Goal: Find specific fact: Find specific fact

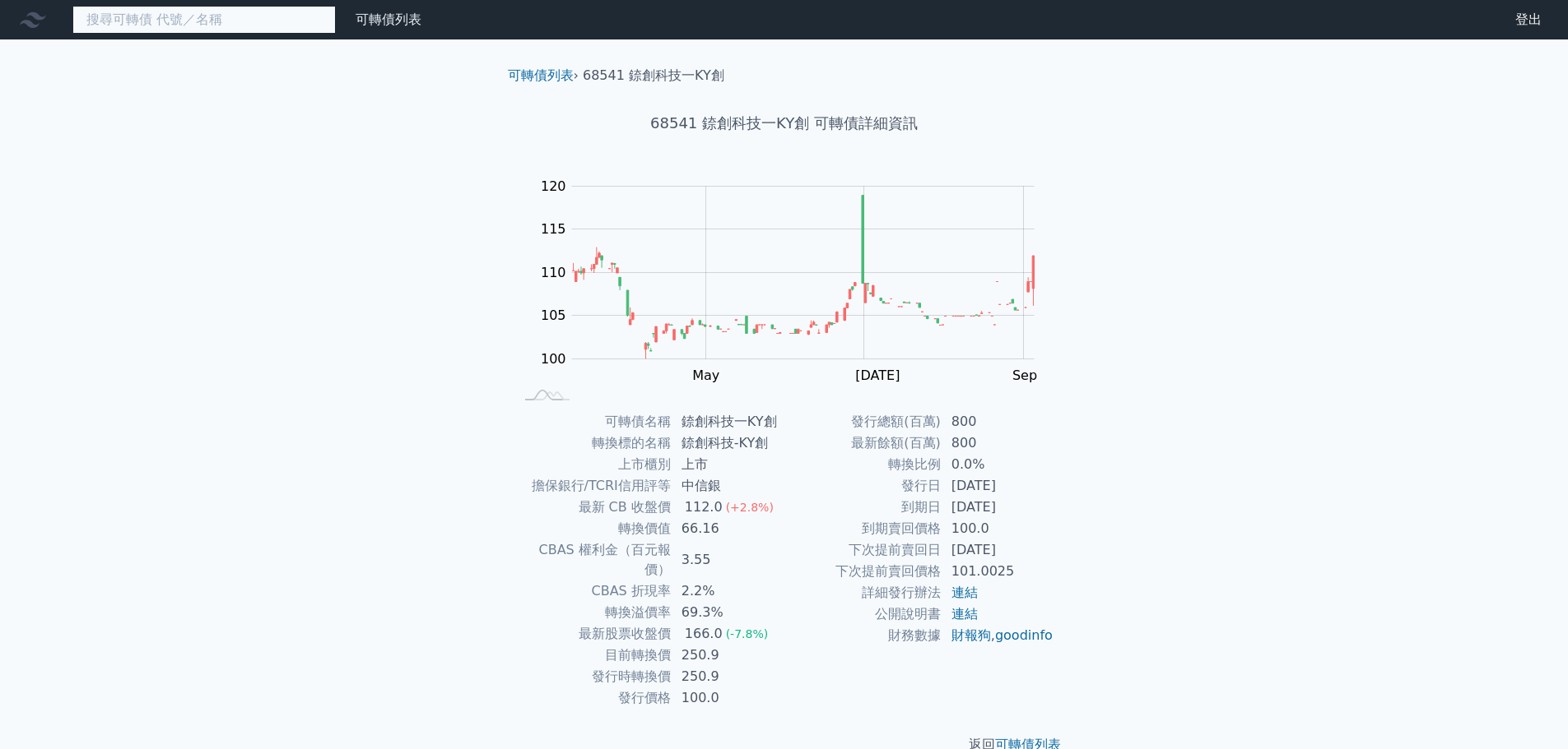
click at [253, 24] on input at bounding box center [203, 19] width 263 height 28
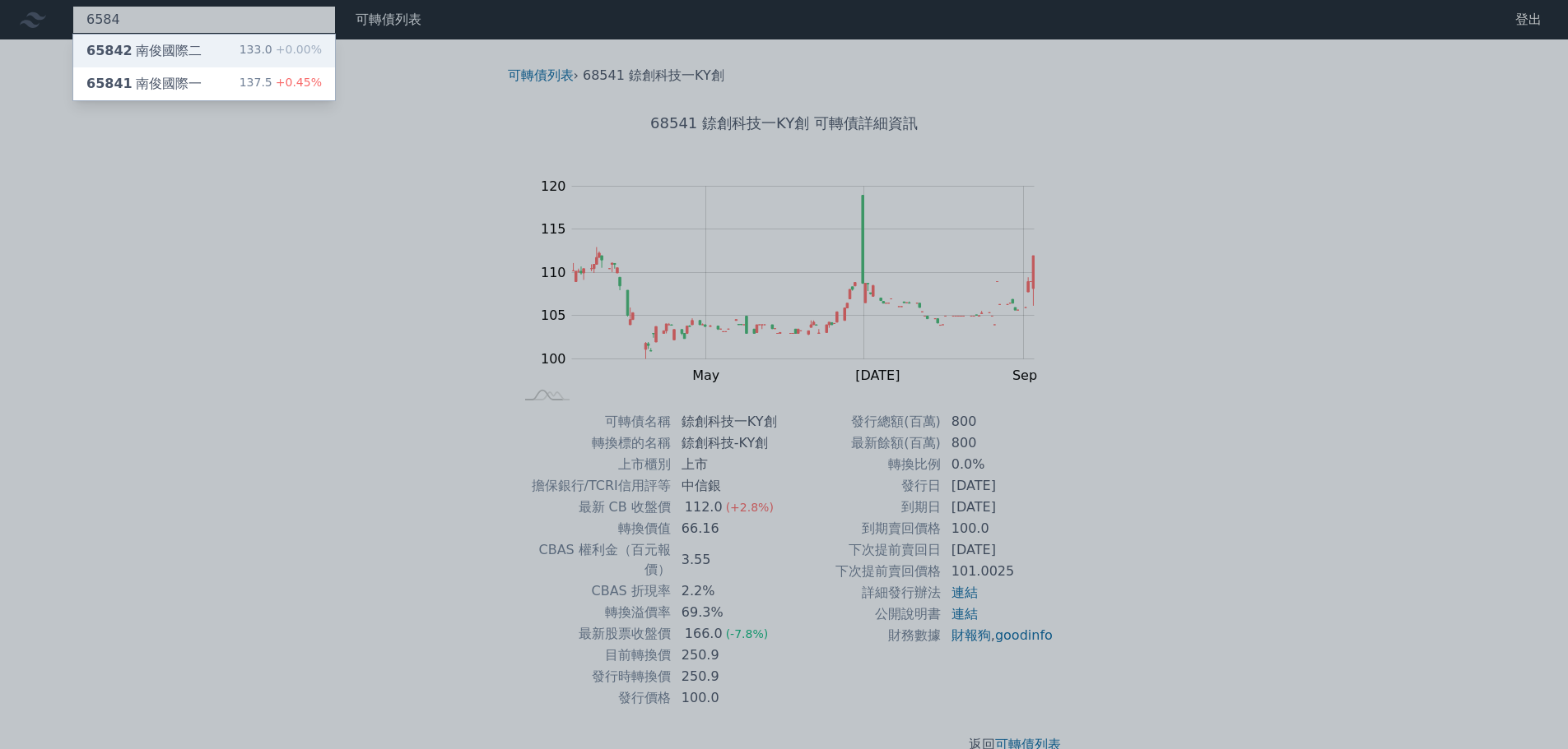
type input "6584"
click at [257, 48] on div "133.0 +0.00%" at bounding box center [280, 51] width 82 height 19
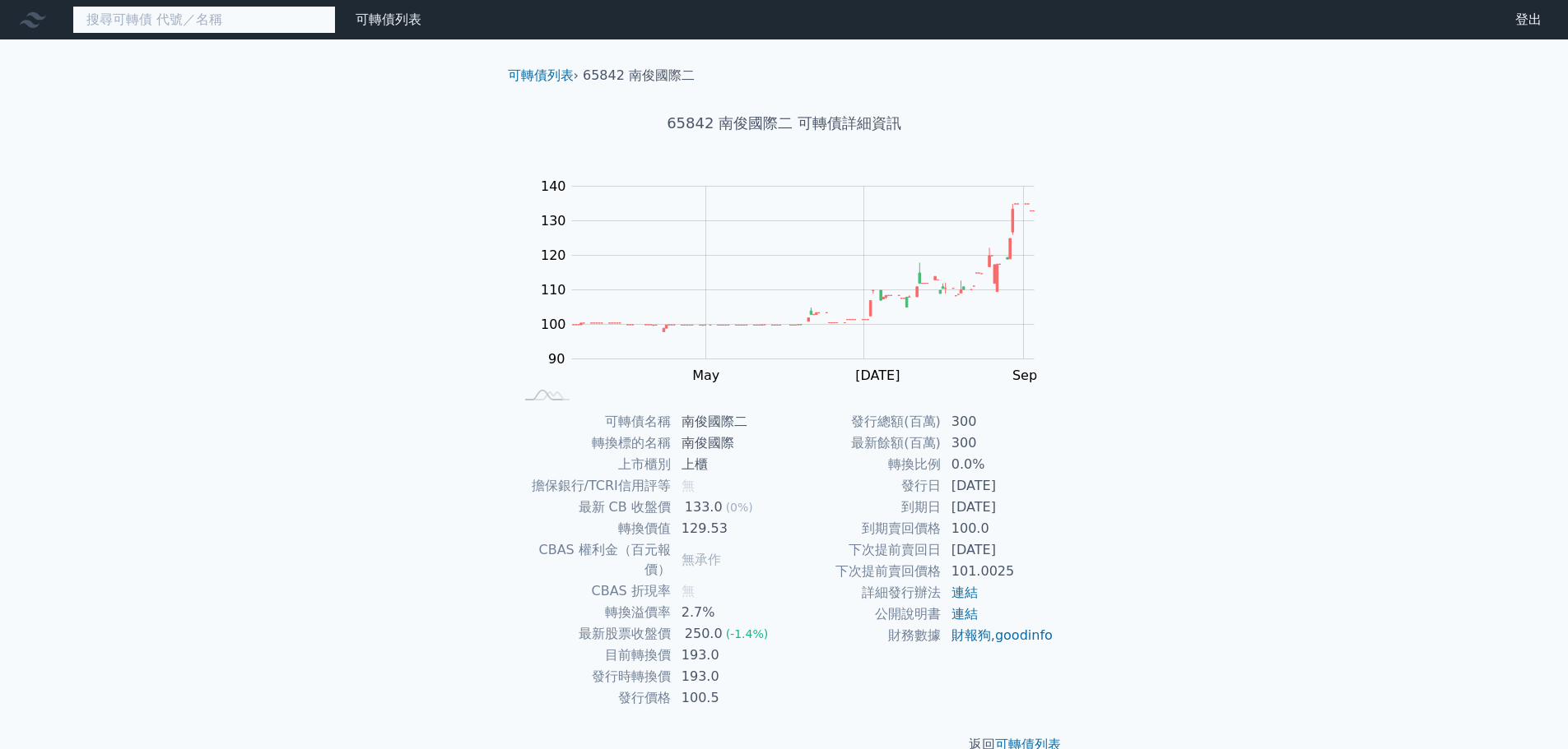
click at [244, 20] on input at bounding box center [203, 19] width 263 height 28
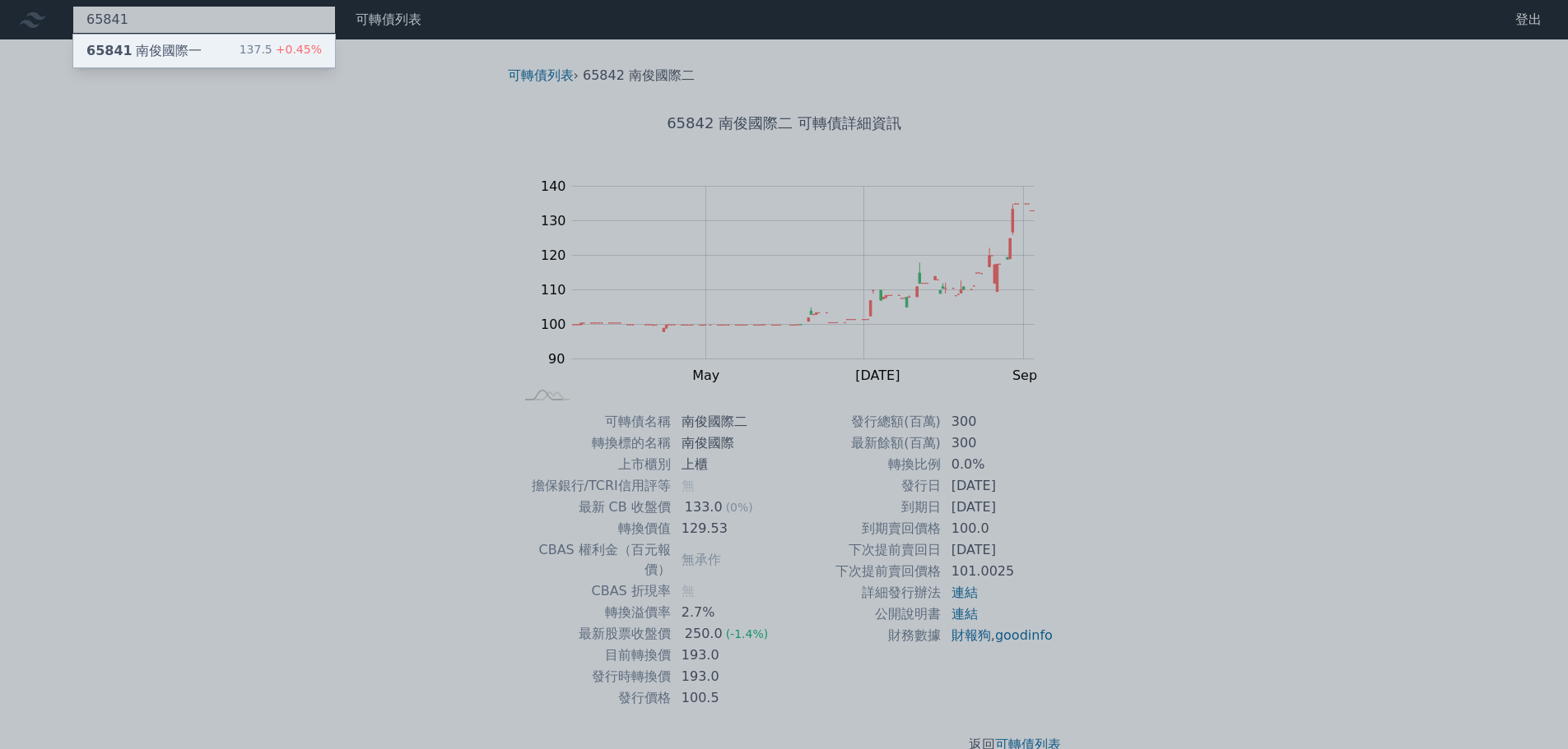
type input "65841"
click at [244, 44] on div "65841 南俊國際一 137.5 +0.45%" at bounding box center [203, 51] width 261 height 33
